Goal: Check status: Check status

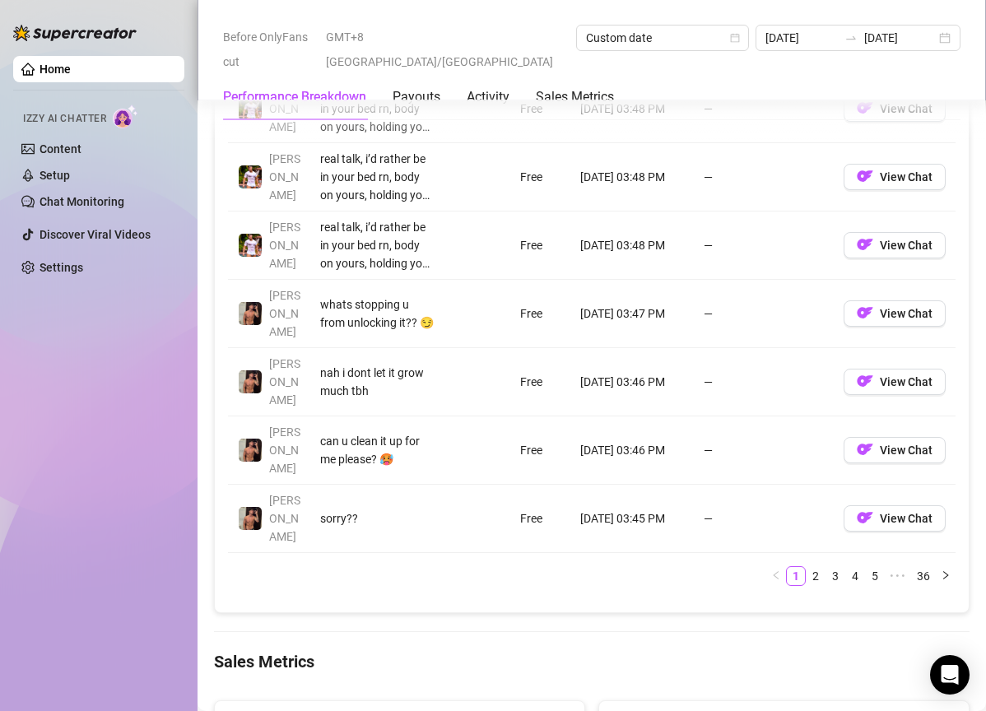
scroll to position [1476, 0]
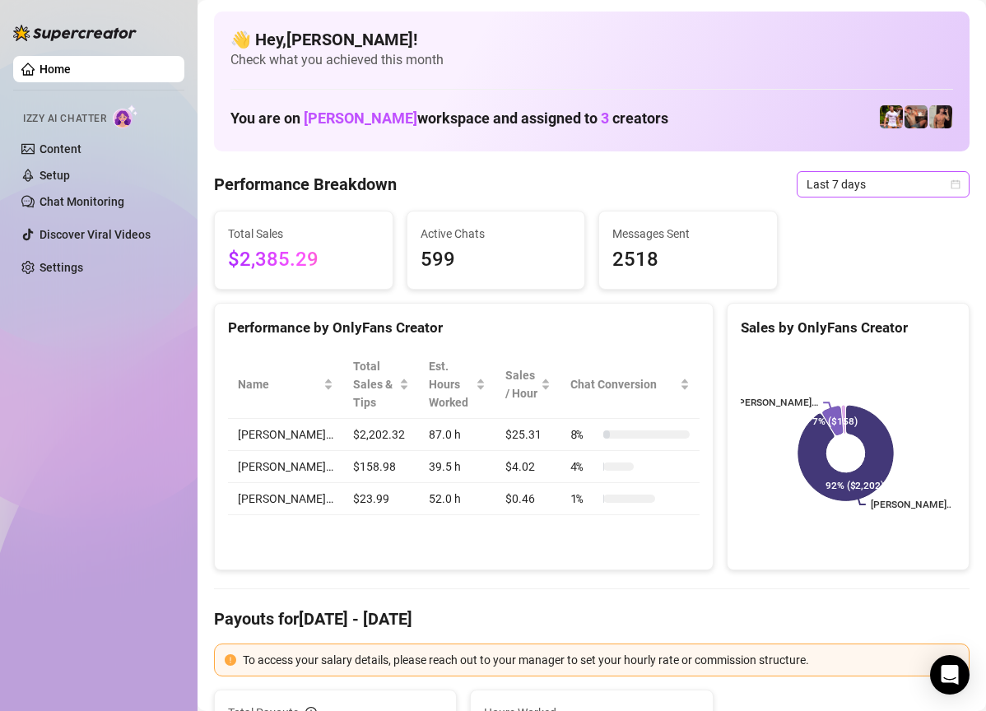
click at [929, 187] on span "Last 7 days" at bounding box center [883, 184] width 153 height 25
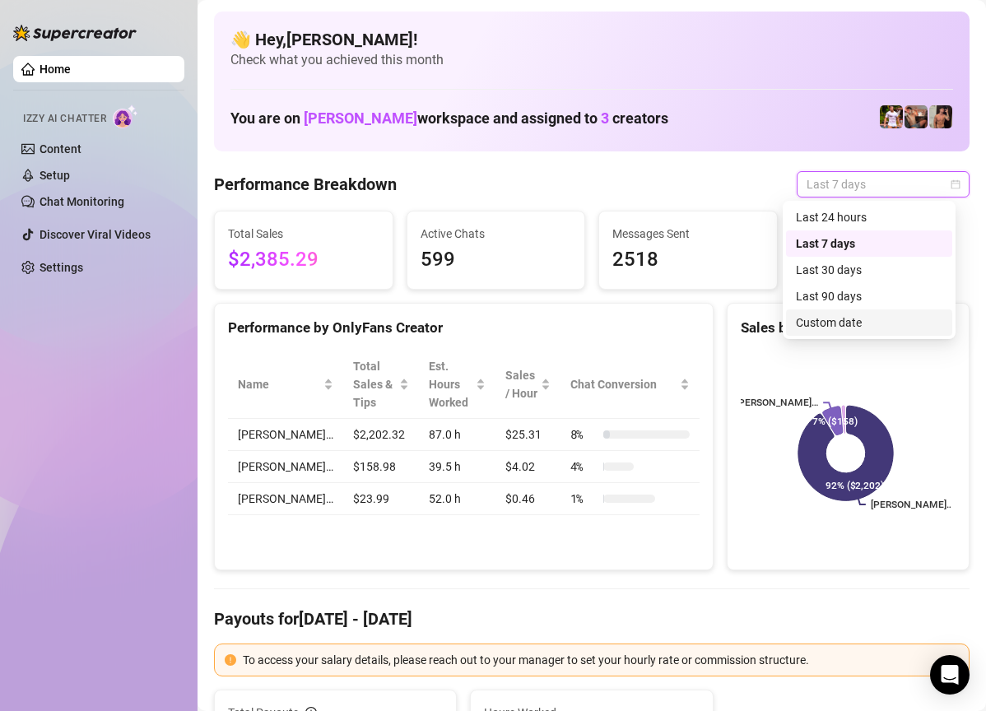
click at [875, 313] on div "Custom date" at bounding box center [869, 322] width 166 height 26
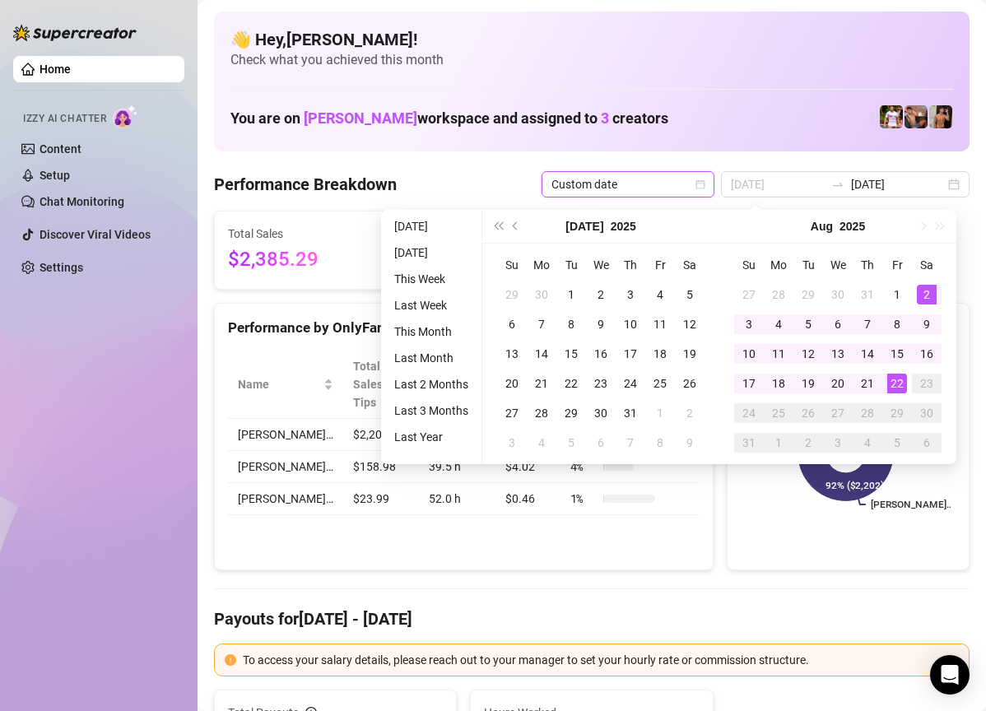
type input "[DATE]"
click at [901, 378] on div "22" at bounding box center [897, 384] width 20 height 20
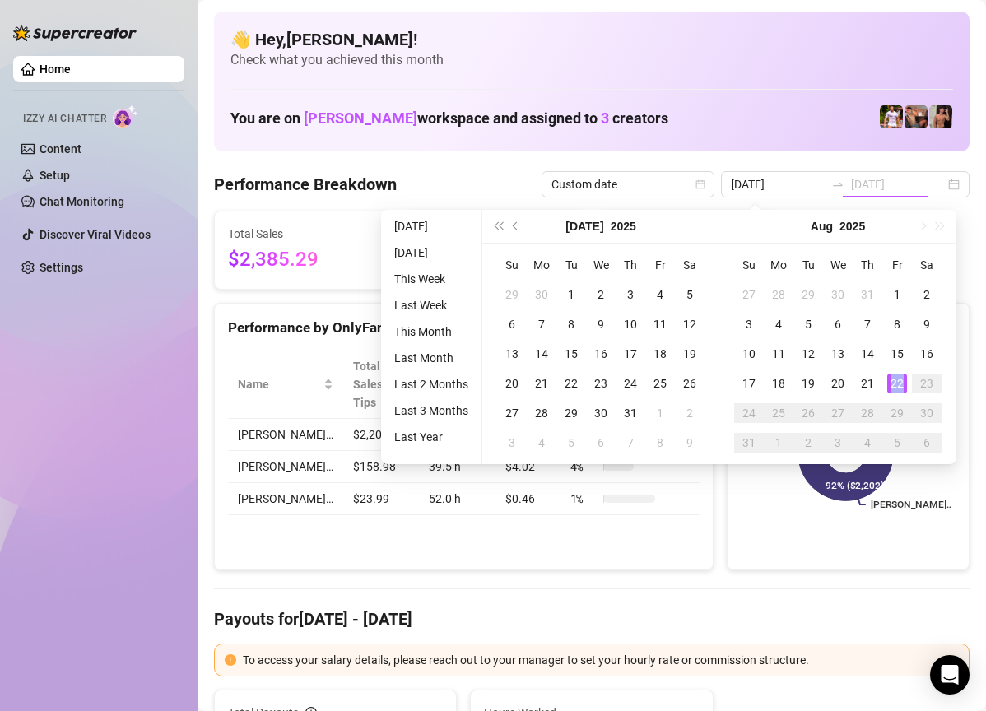
click at [901, 378] on div "22" at bounding box center [897, 384] width 20 height 20
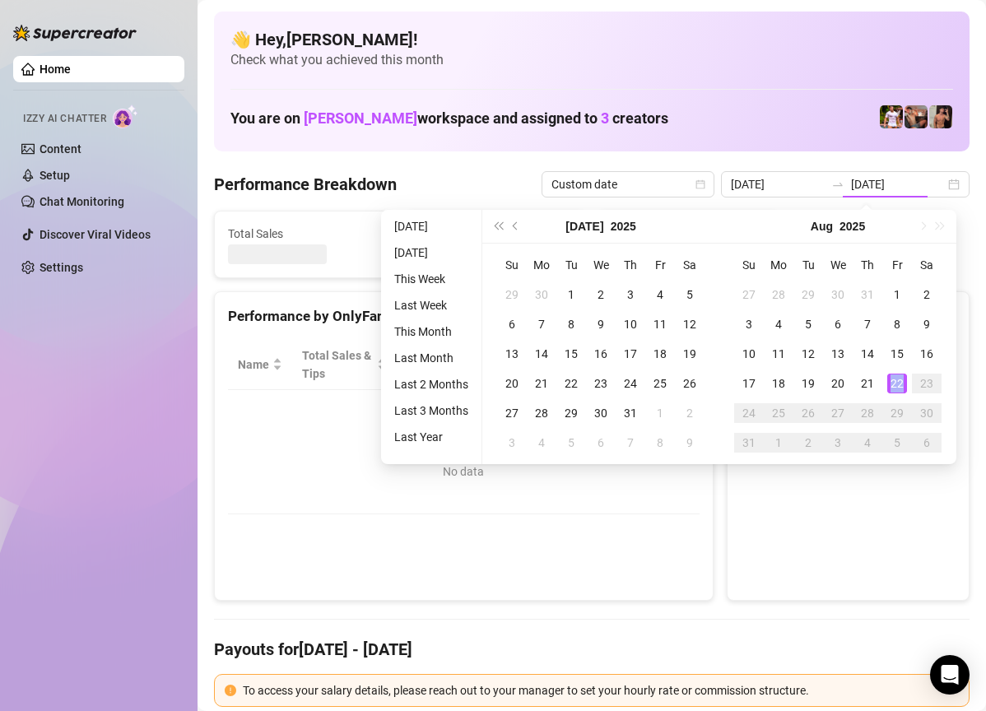
type input "[DATE]"
